Goal: Task Accomplishment & Management: Use online tool/utility

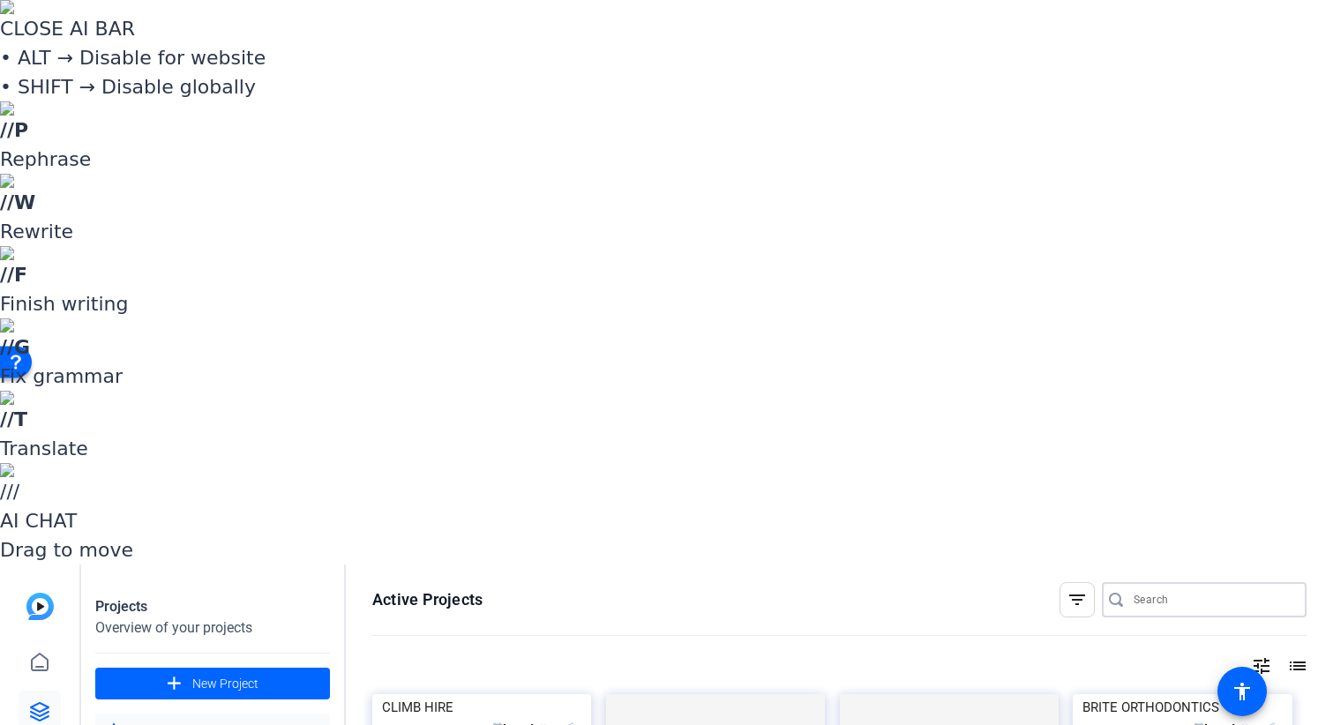
click at [1167, 589] on input "Search" at bounding box center [1213, 599] width 159 height 21
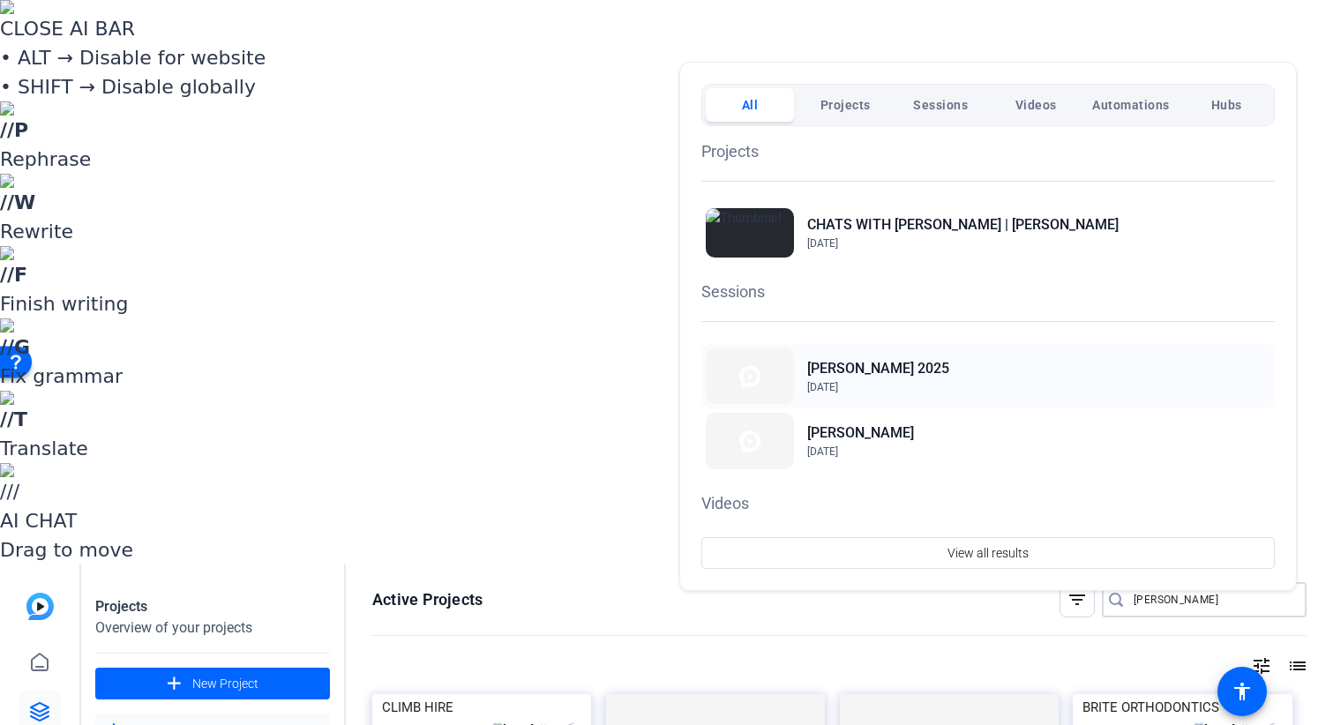
type input "[PERSON_NAME]"
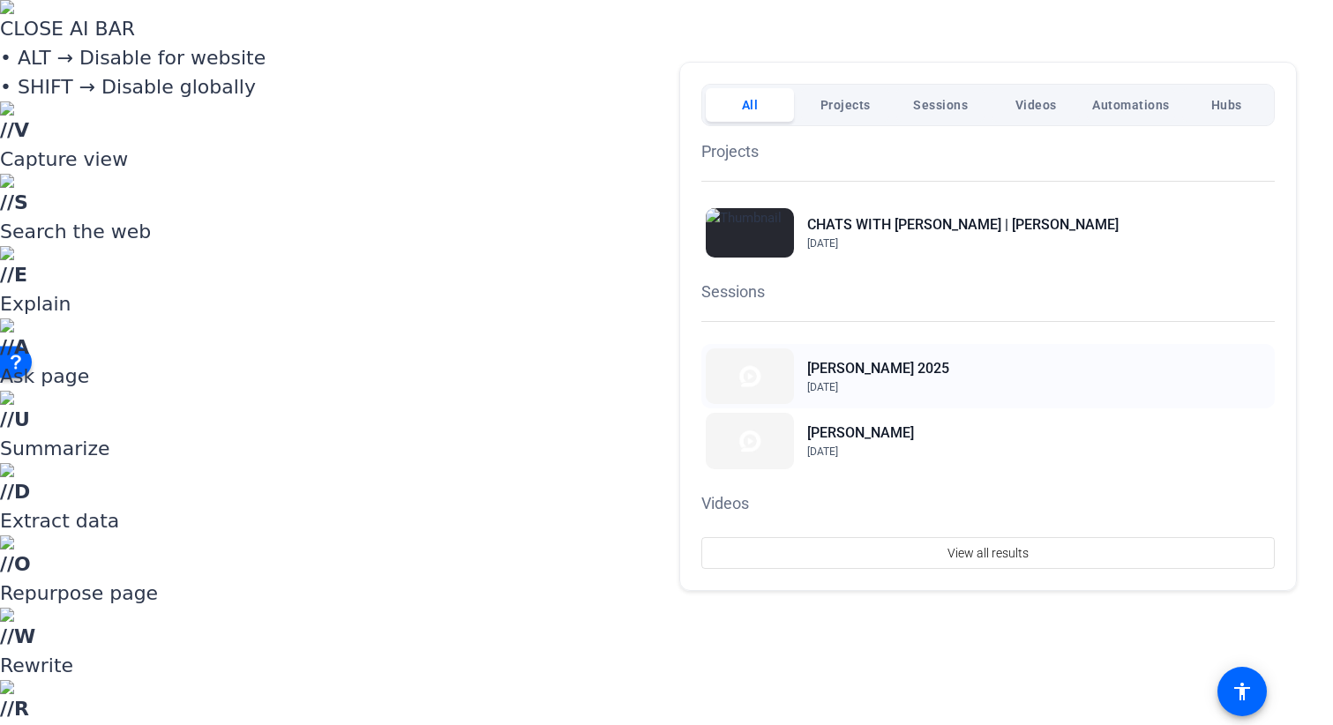
click at [860, 371] on h2 "[PERSON_NAME] 2025" at bounding box center [878, 368] width 142 height 21
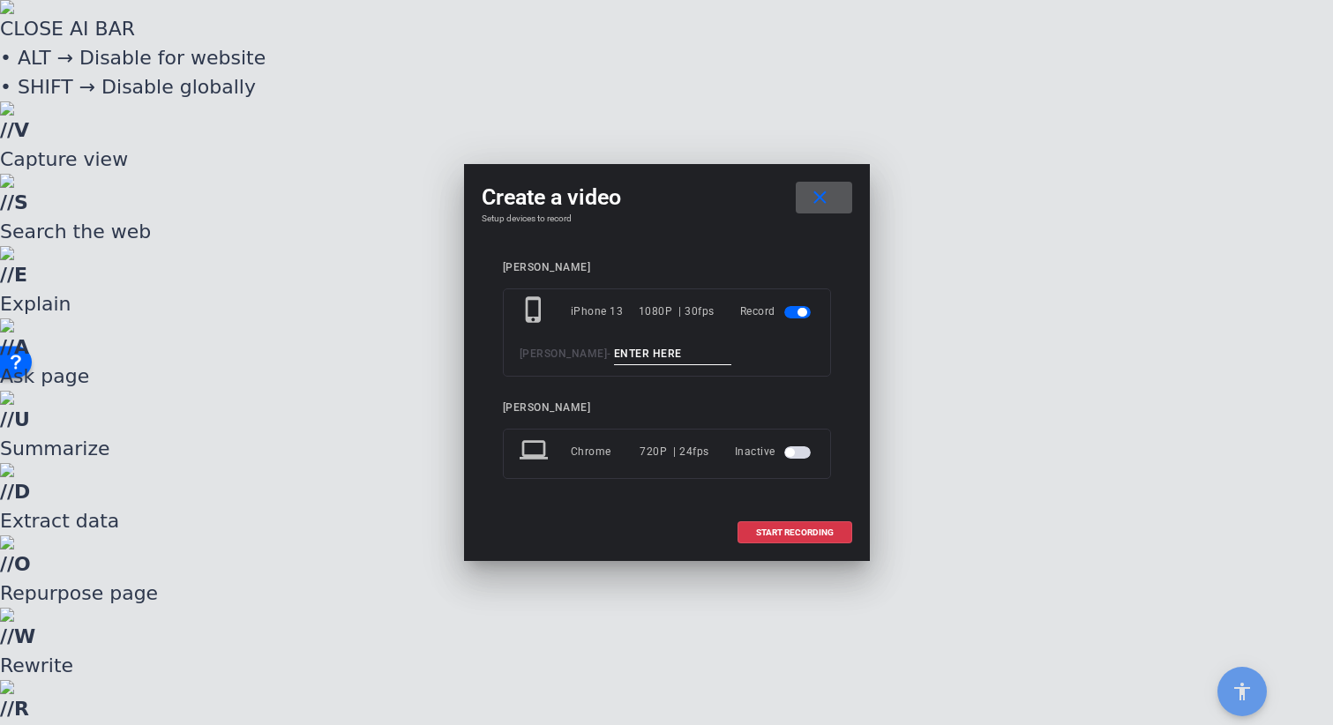
click at [641, 348] on input at bounding box center [673, 354] width 118 height 22
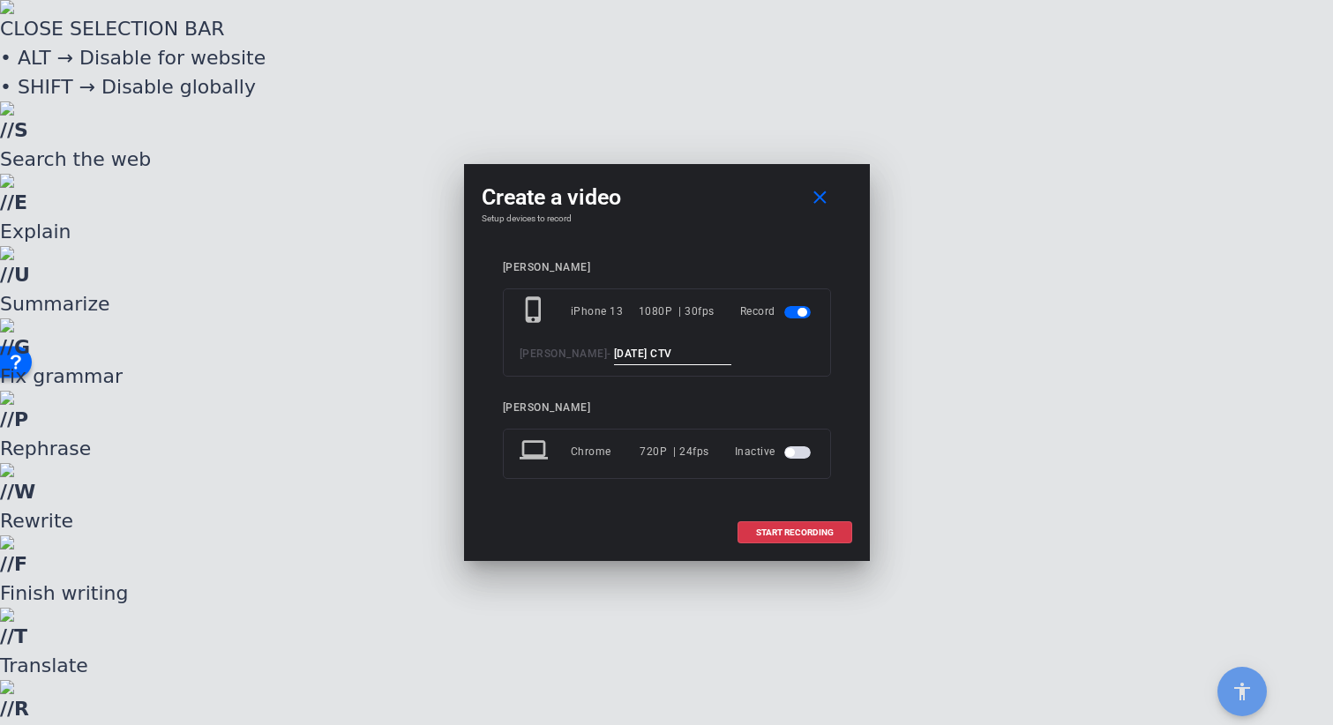
type input "[DATE] CTV"
click at [790, 453] on span "button" at bounding box center [789, 452] width 9 height 9
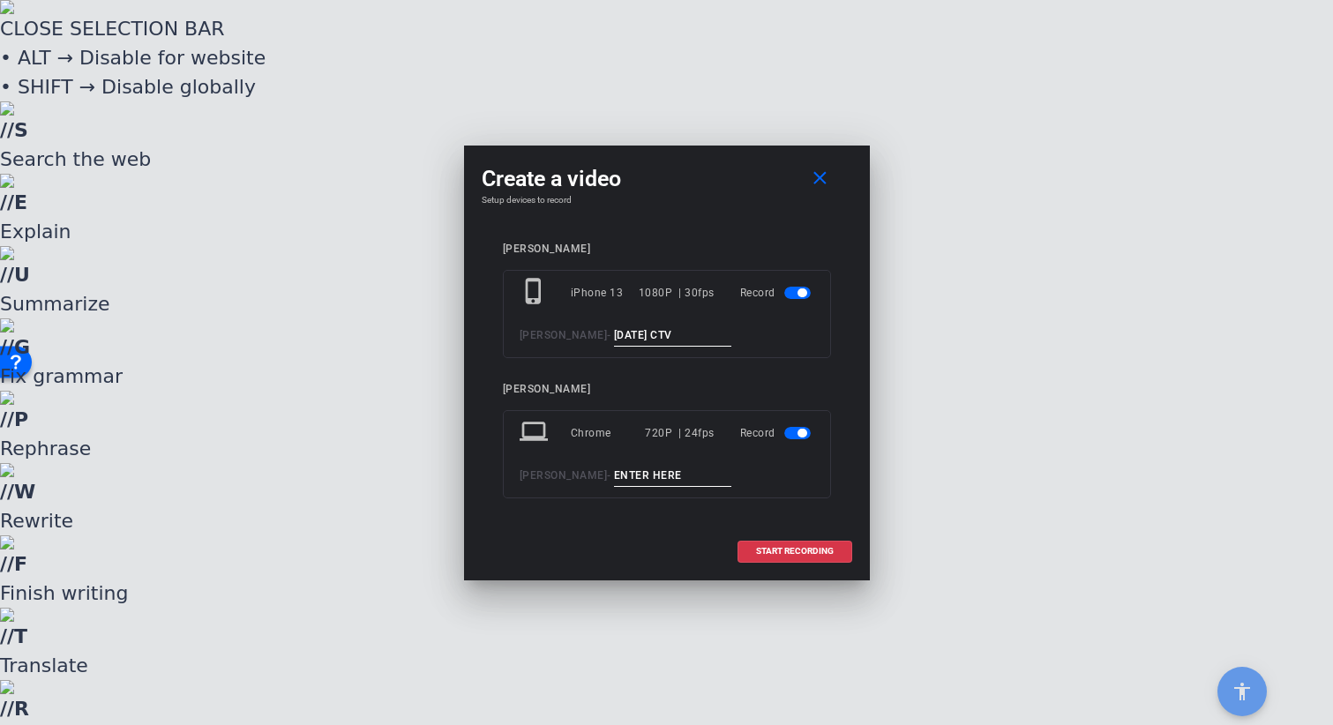
click at [614, 482] on input at bounding box center [673, 476] width 118 height 22
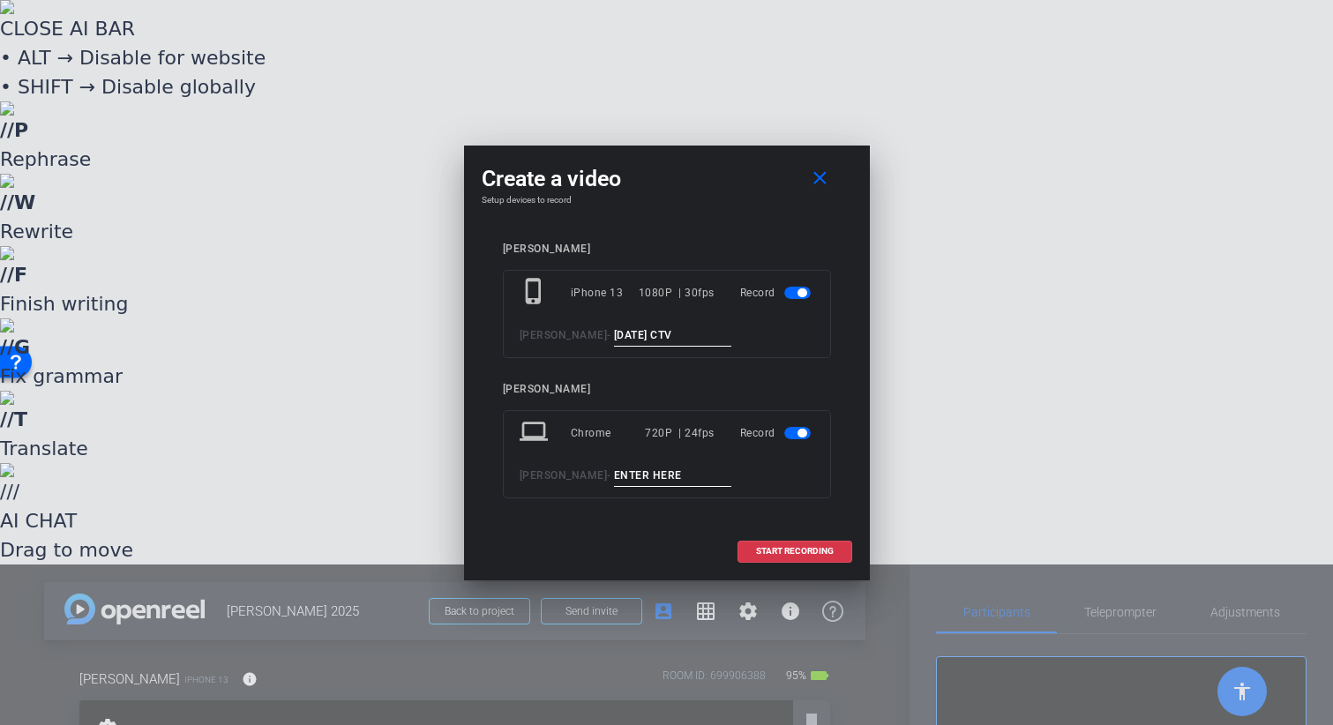
paste input "[DATE] CTV"
type input "[DATE] CTV"
click at [781, 548] on span "START RECORDING" at bounding box center [795, 551] width 78 height 9
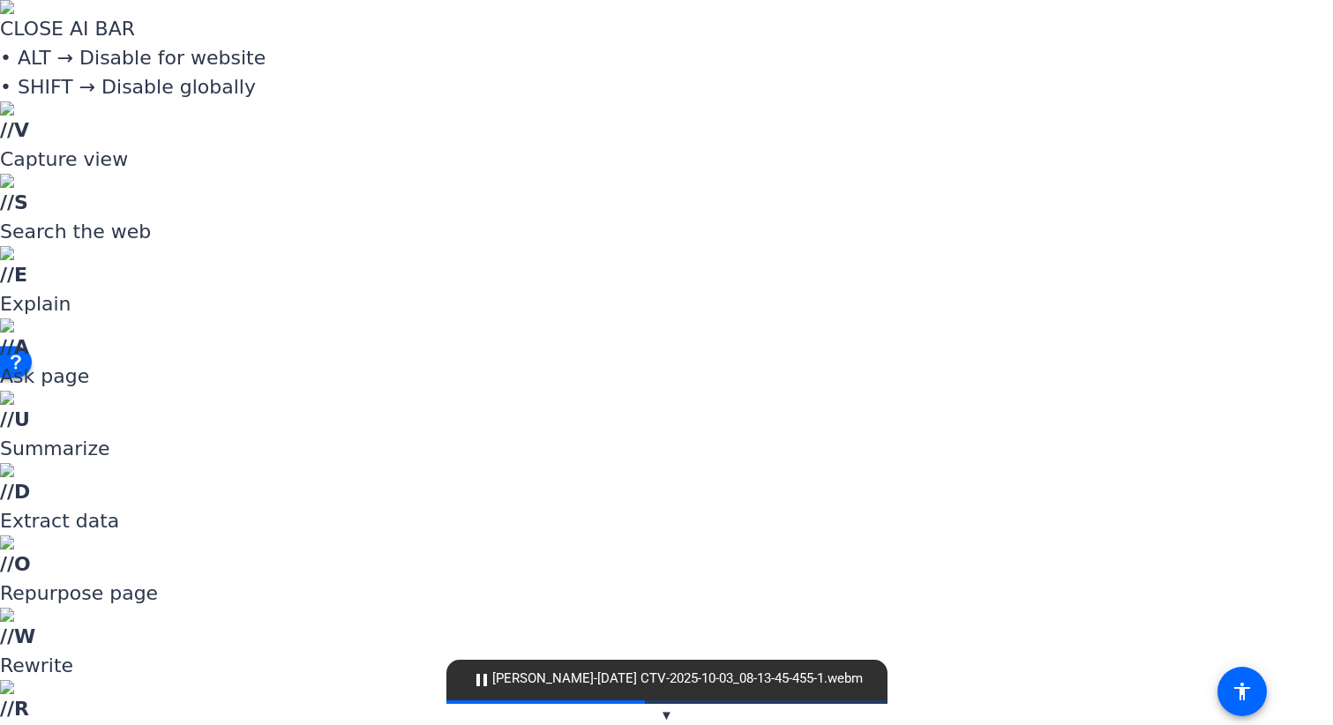
click at [729, 423] on span "Upload" at bounding box center [742, 427] width 71 height 21
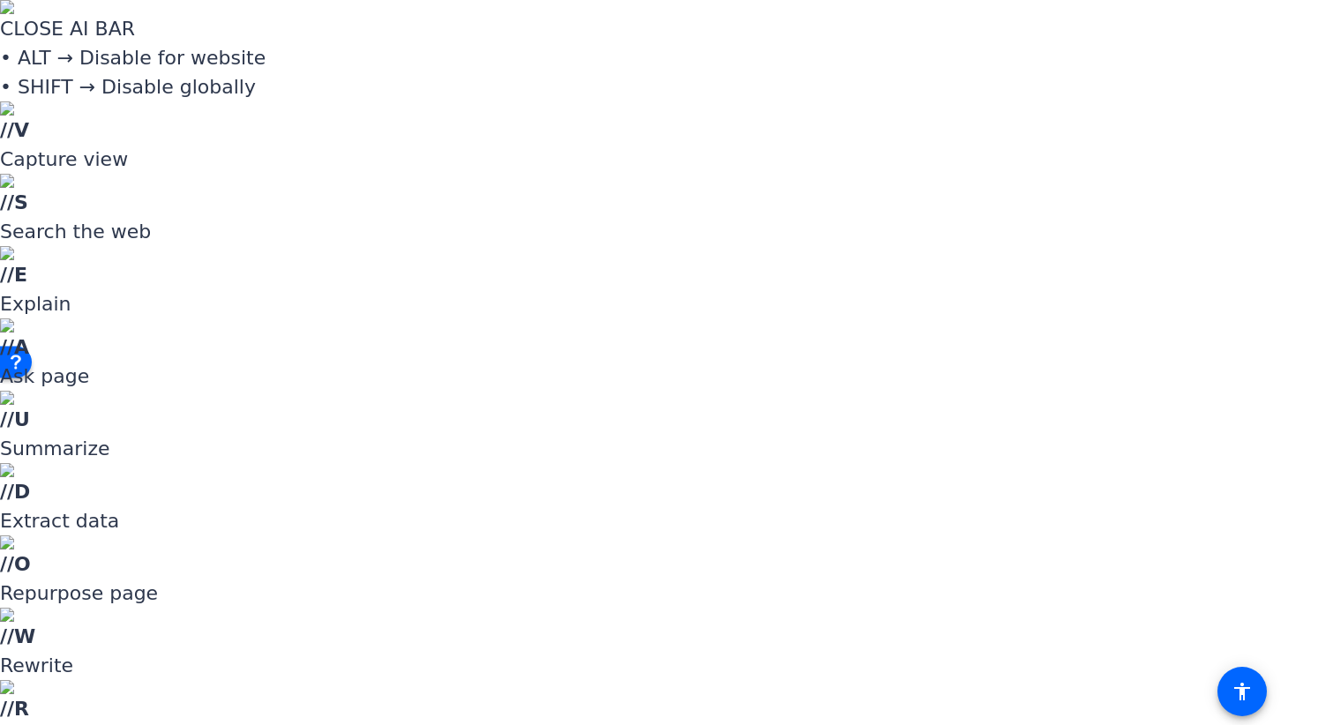
scroll to position [94, 0]
